Goal: Transaction & Acquisition: Purchase product/service

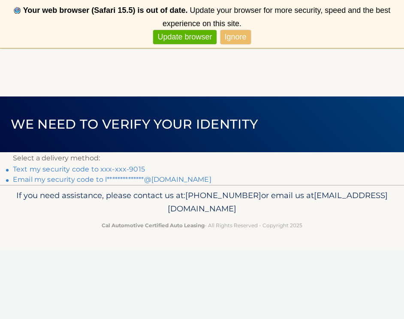
click at [73, 166] on link "Text my security code to xxx-xxx-9015" at bounding box center [79, 169] width 132 height 8
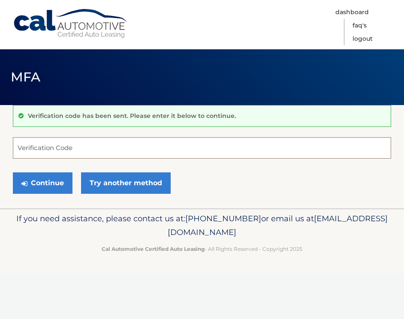
click at [63, 148] on input "Verification Code" at bounding box center [202, 147] width 378 height 21
click at [59, 148] on input "Verification Code" at bounding box center [202, 147] width 378 height 21
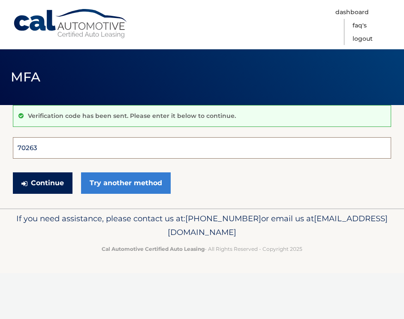
type input "702638"
click at [42, 183] on button "Continue" at bounding box center [43, 182] width 60 height 21
click at [71, 186] on button "Continue" at bounding box center [43, 182] width 60 height 21
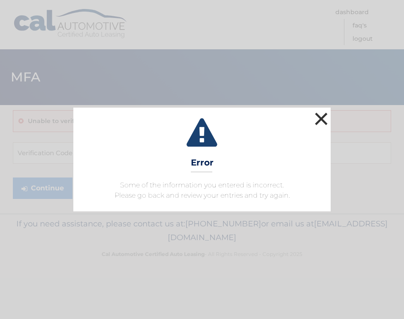
click at [329, 118] on button "×" at bounding box center [321, 118] width 17 height 17
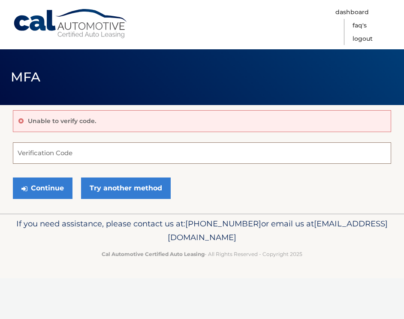
click at [60, 154] on input "Verification Code" at bounding box center [202, 152] width 378 height 21
click at [53, 160] on input "Verification Code" at bounding box center [202, 152] width 378 height 21
click at [50, 160] on input "Verification Code" at bounding box center [202, 152] width 378 height 21
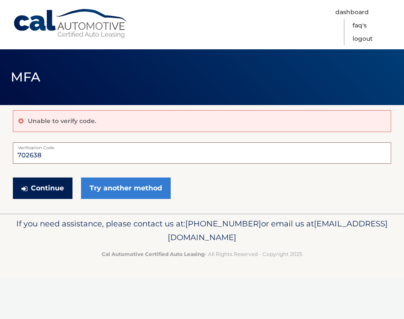
type input "702638"
click at [38, 193] on button "Continue" at bounding box center [43, 188] width 60 height 21
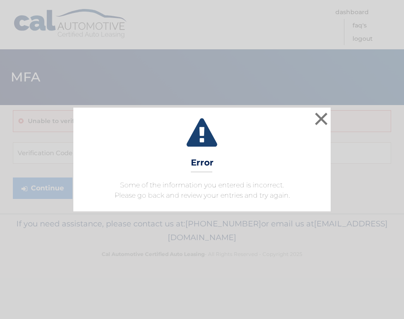
click at [330, 114] on div "× Error Some of the information you entered is incorrect. Please go back and re…" at bounding box center [201, 160] width 257 height 104
click at [317, 116] on button "×" at bounding box center [321, 118] width 17 height 17
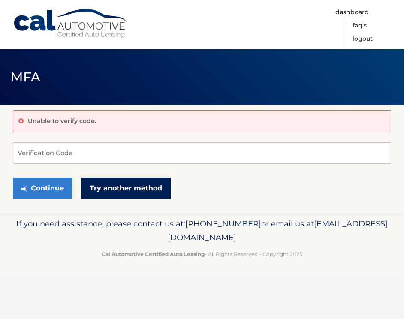
click at [122, 188] on link "Try another method" at bounding box center [126, 188] width 90 height 21
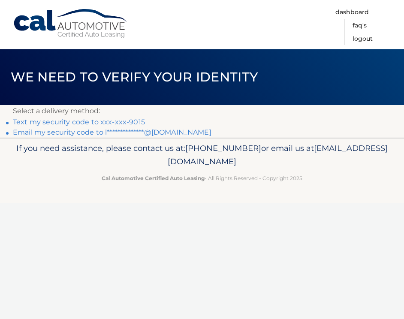
click at [88, 122] on link "Text my security code to xxx-xxx-9015" at bounding box center [79, 122] width 132 height 8
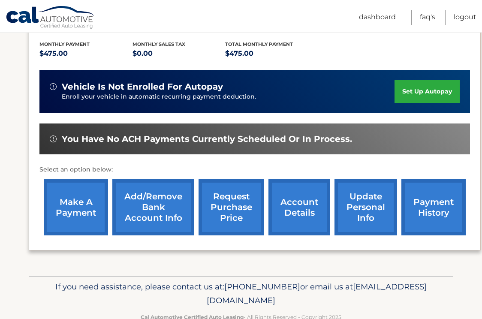
scroll to position [178, 0]
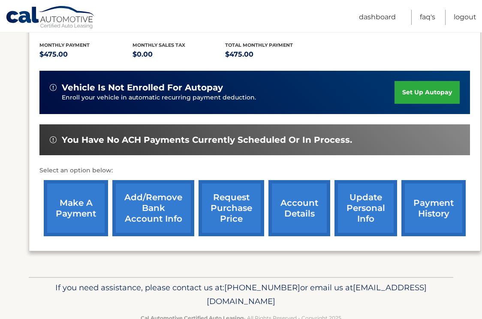
click at [87, 217] on link "make a payment" at bounding box center [76, 208] width 64 height 56
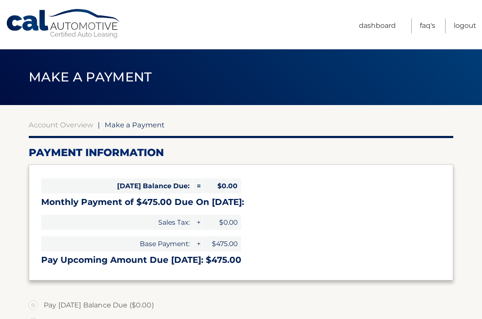
select select "Yzk5Zjc2NzAtYWYzNy00MDQ2LWI5ZGQtOTNiYjMzYjlhNWUy"
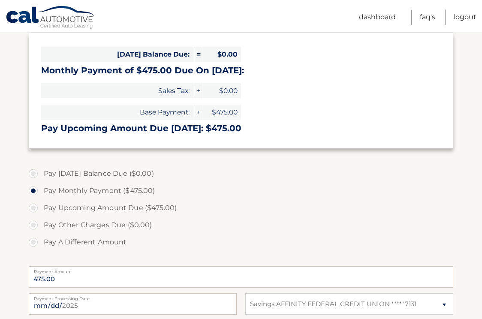
scroll to position [212, 0]
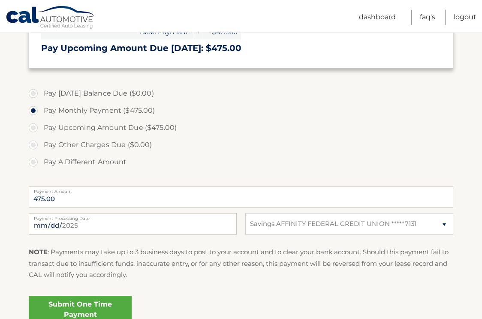
click at [68, 164] on label "Pay A Different Amount" at bounding box center [241, 162] width 425 height 17
click at [41, 164] on input "Pay A Different Amount" at bounding box center [36, 161] width 9 height 14
radio input "true"
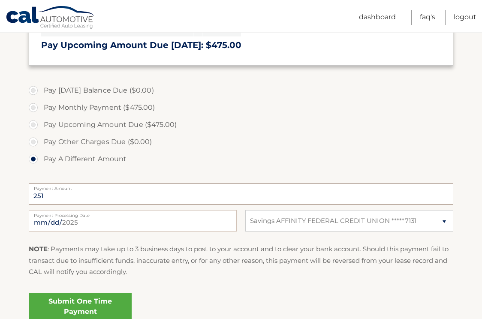
scroll to position [275, 0]
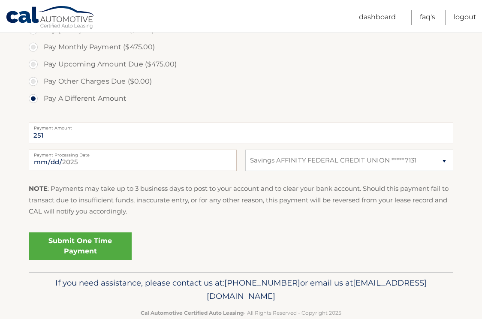
click at [99, 243] on link "Submit One Time Payment" at bounding box center [80, 245] width 103 height 27
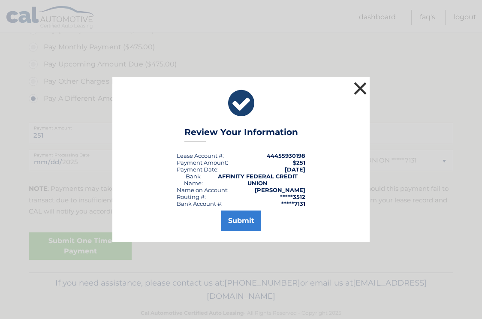
click at [361, 89] on button "×" at bounding box center [360, 88] width 17 height 17
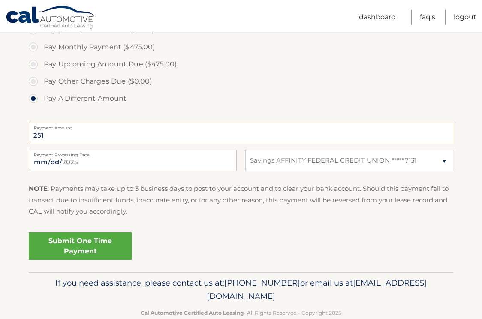
click at [139, 140] on input "251" at bounding box center [241, 133] width 425 height 21
type input "237.50"
click at [265, 94] on label "Pay A Different Amount" at bounding box center [241, 98] width 425 height 17
click at [41, 94] on input "Pay A Different Amount" at bounding box center [36, 97] width 9 height 14
click at [100, 254] on link "Submit One Time Payment" at bounding box center [80, 245] width 103 height 27
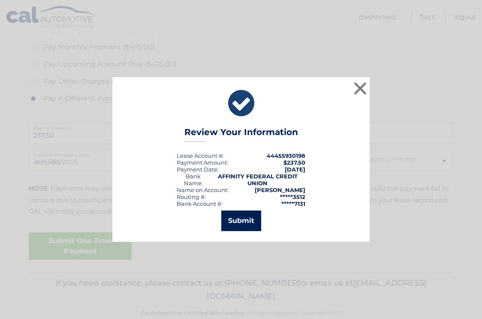
click at [244, 227] on button "Submit" at bounding box center [241, 221] width 40 height 21
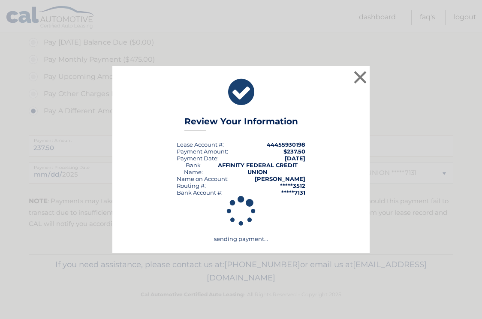
scroll to position [260, 0]
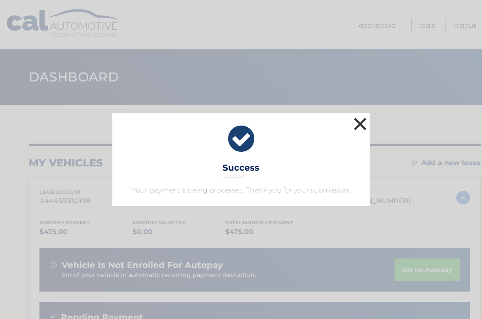
click at [360, 128] on button "×" at bounding box center [360, 123] width 17 height 17
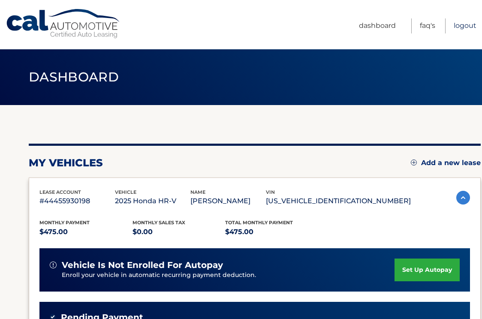
click at [457, 25] on link "Logout" at bounding box center [465, 25] width 23 height 15
